Goal: Task Accomplishment & Management: Use online tool/utility

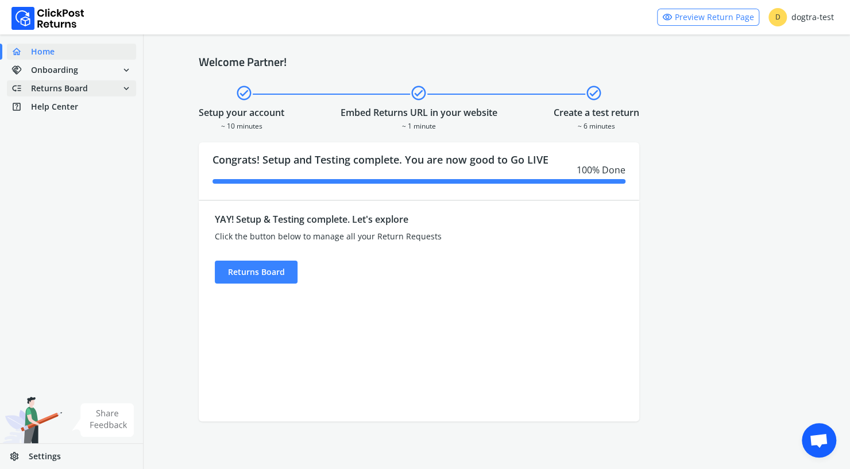
click at [71, 88] on span "Returns Board" at bounding box center [59, 88] width 57 height 11
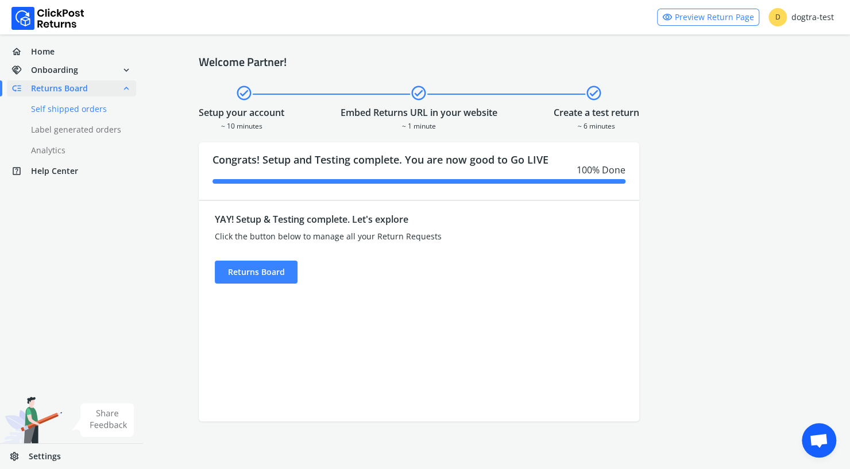
click at [95, 113] on link "done Self shipped orders" at bounding box center [78, 109] width 143 height 16
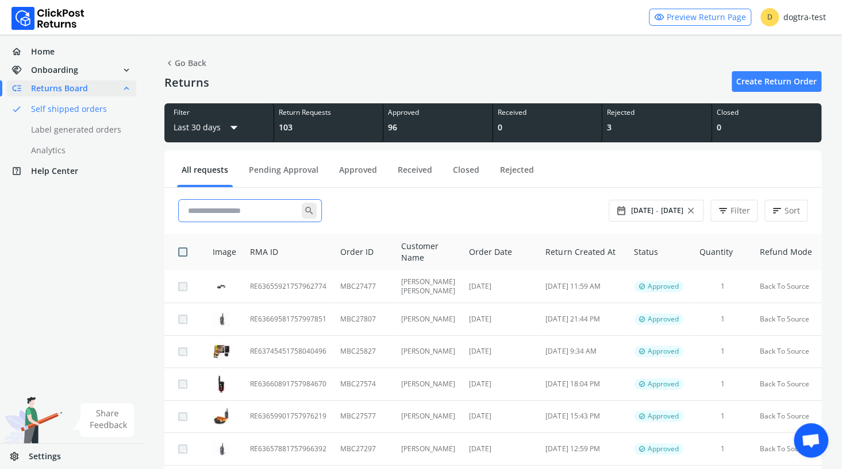
click at [228, 209] on input "text" at bounding box center [242, 210] width 118 height 21
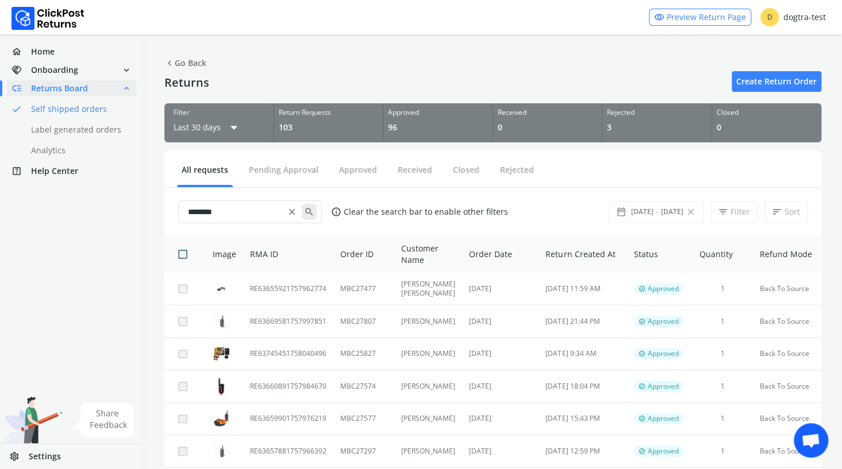
type input "********"
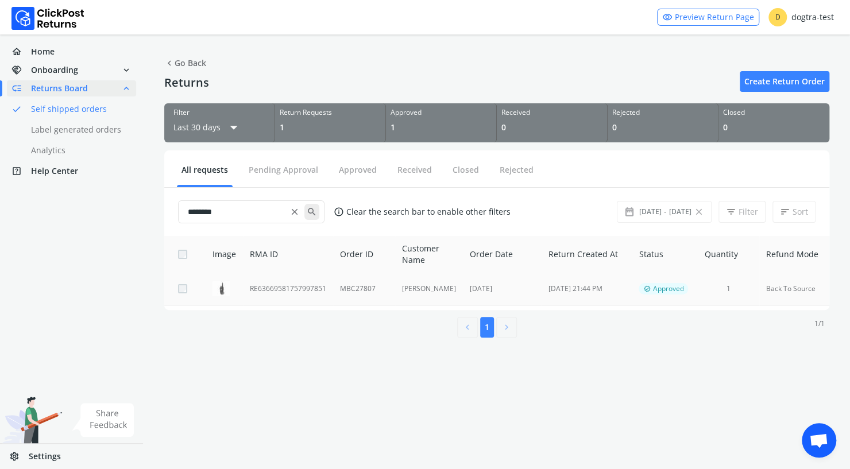
click at [284, 288] on td "RE63669581757997851" at bounding box center [288, 289] width 90 height 32
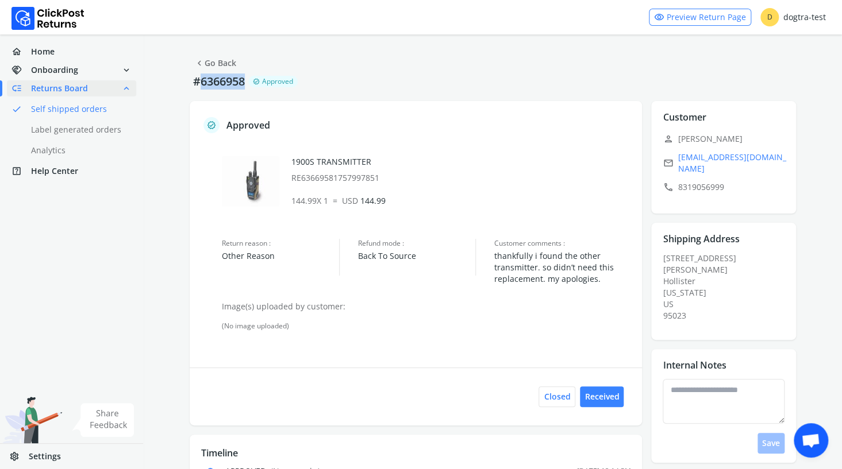
drag, startPoint x: 249, startPoint y: 80, endPoint x: 202, endPoint y: 83, distance: 46.6
click at [202, 83] on p "#6366958" at bounding box center [219, 82] width 59 height 16
copy p "6366958"
